Goal: Information Seeking & Learning: Learn about a topic

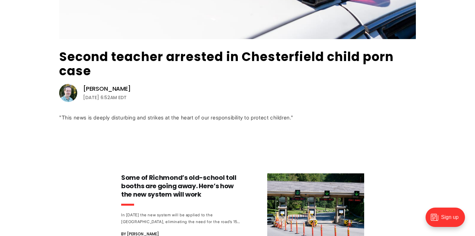
scroll to position [216, 0]
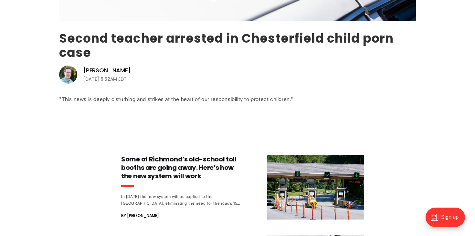
click at [191, 39] on link "Second teacher arrested in Chesterfield child porn case" at bounding box center [226, 45] width 335 height 31
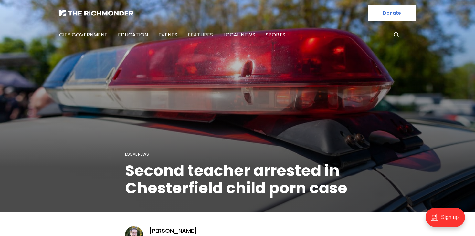
click at [191, 35] on link "Features" at bounding box center [200, 34] width 25 height 7
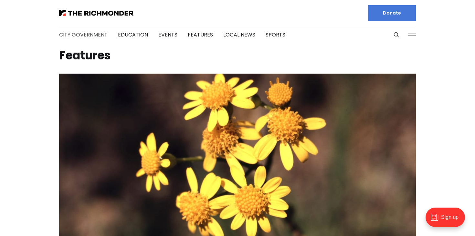
click at [89, 35] on link "City Government" at bounding box center [83, 34] width 48 height 7
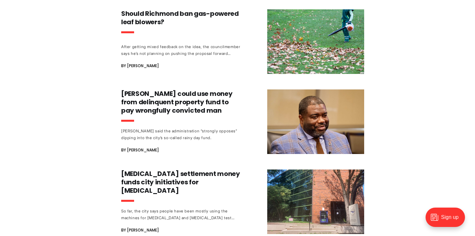
scroll to position [442, 0]
